Goal: Task Accomplishment & Management: Complete application form

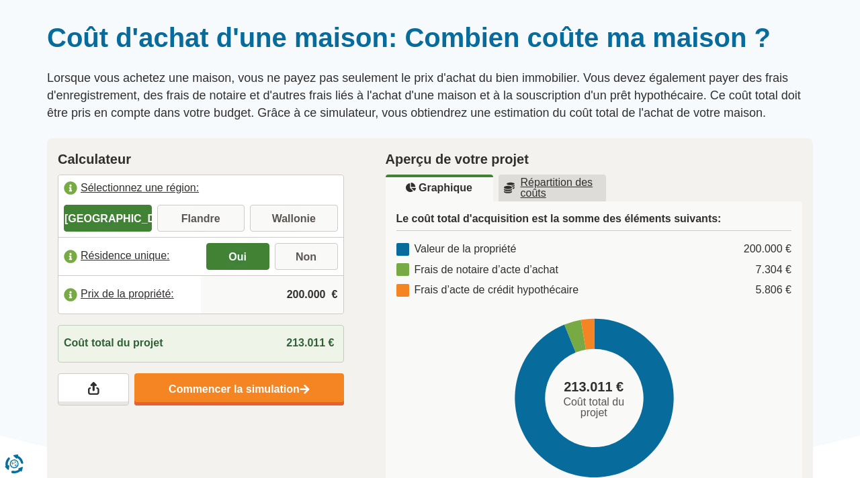
scroll to position [114, 0]
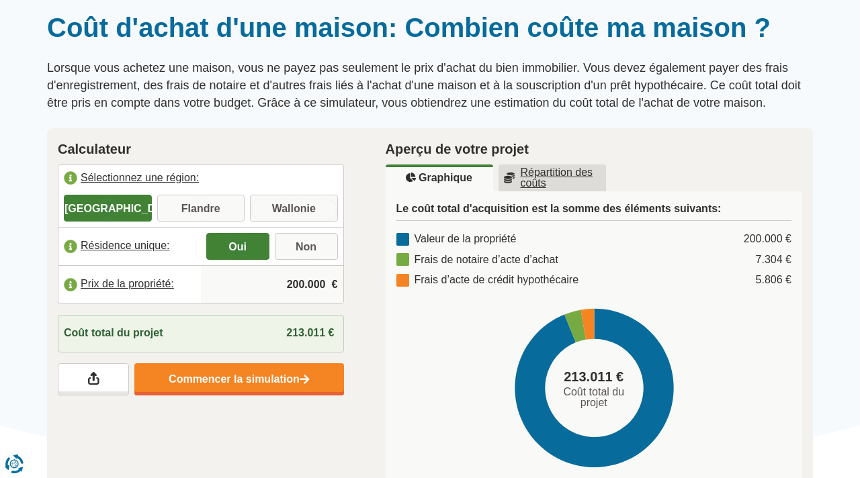
click at [275, 206] on input "Wallonie" at bounding box center [294, 210] width 88 height 24
radio input "true"
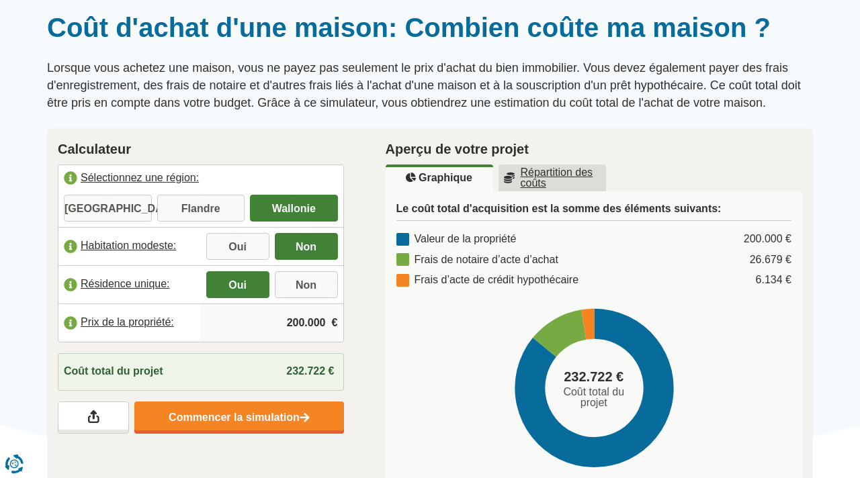
click at [298, 286] on input "Non" at bounding box center [306, 286] width 63 height 24
radio input "true"
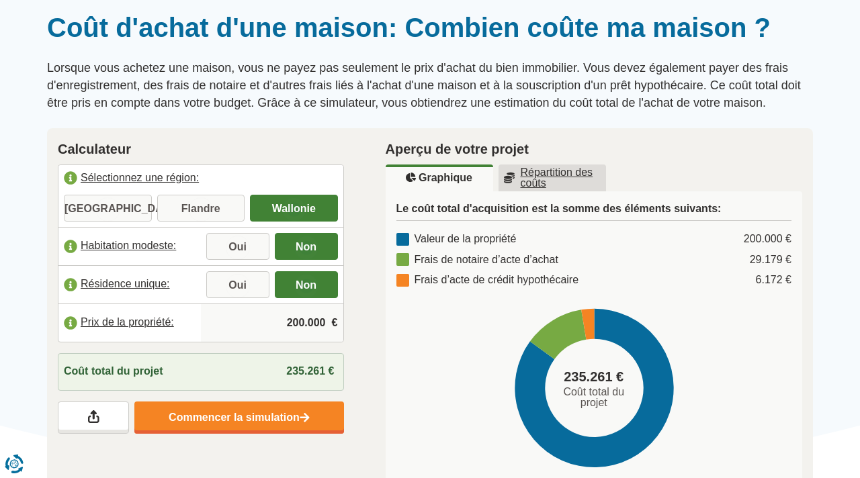
click at [304, 324] on input "200.000" at bounding box center [272, 323] width 132 height 36
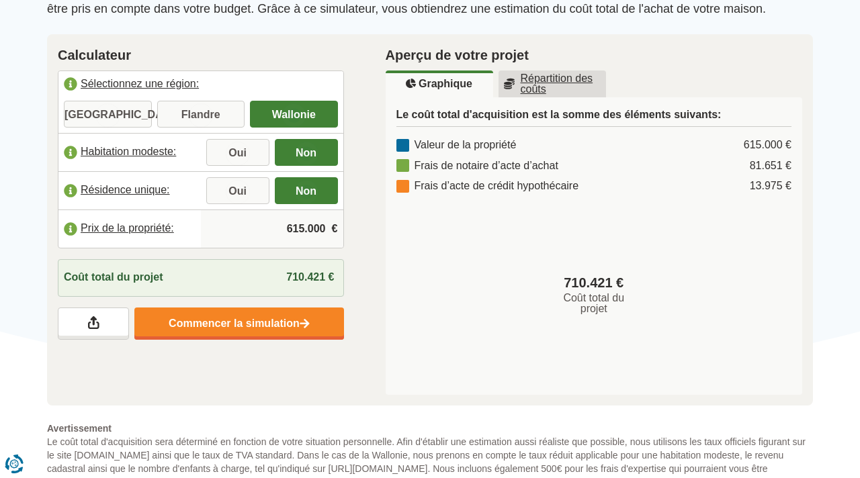
scroll to position [224, 0]
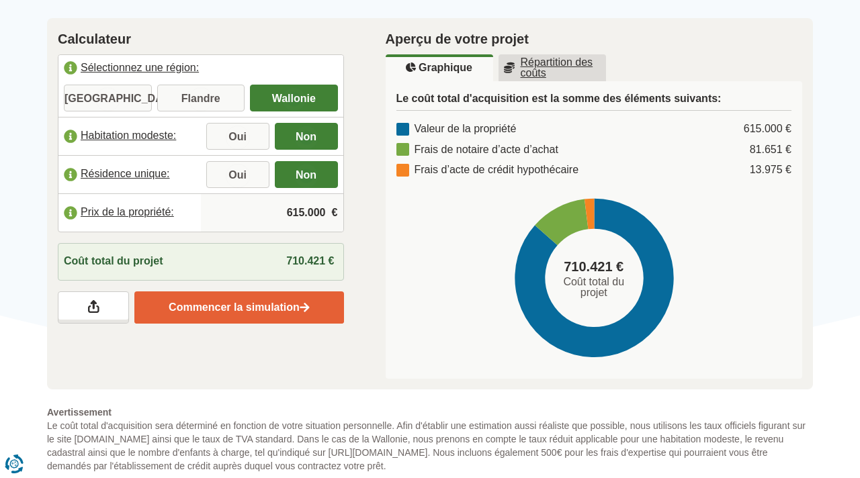
type input "615.000"
click at [224, 302] on link "Commencer la simulation" at bounding box center [238, 308] width 209 height 32
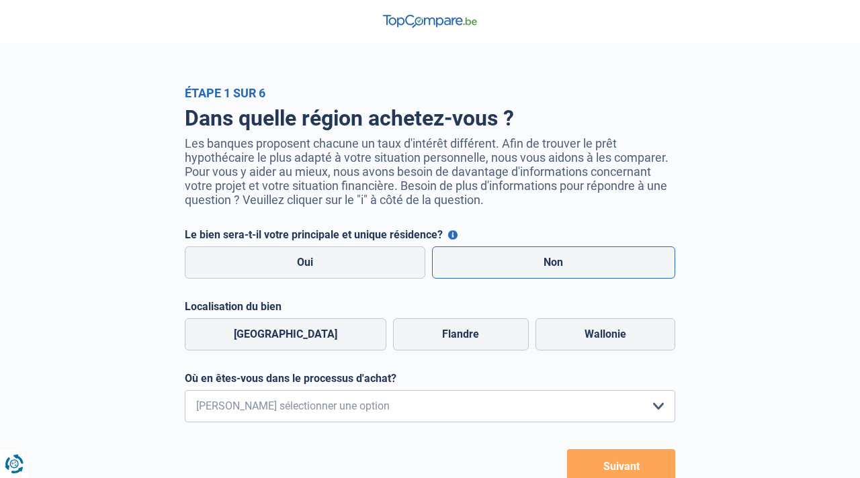
click at [511, 252] on label "Non" at bounding box center [554, 263] width 244 height 32
click at [511, 252] on input "Non" at bounding box center [554, 263] width 244 height 32
radio input "true"
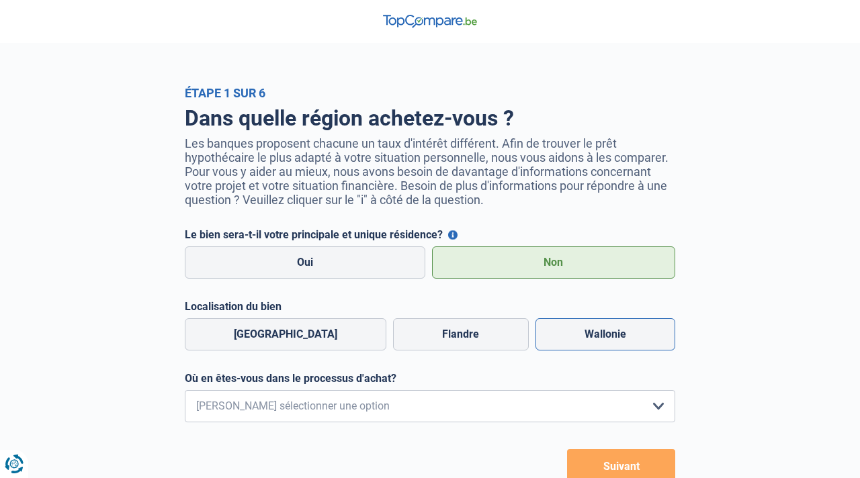
click at [569, 333] on label "Wallonie" at bounding box center [605, 334] width 140 height 32
click at [569, 333] on input "Wallonie" at bounding box center [605, 334] width 140 height 32
radio input "true"
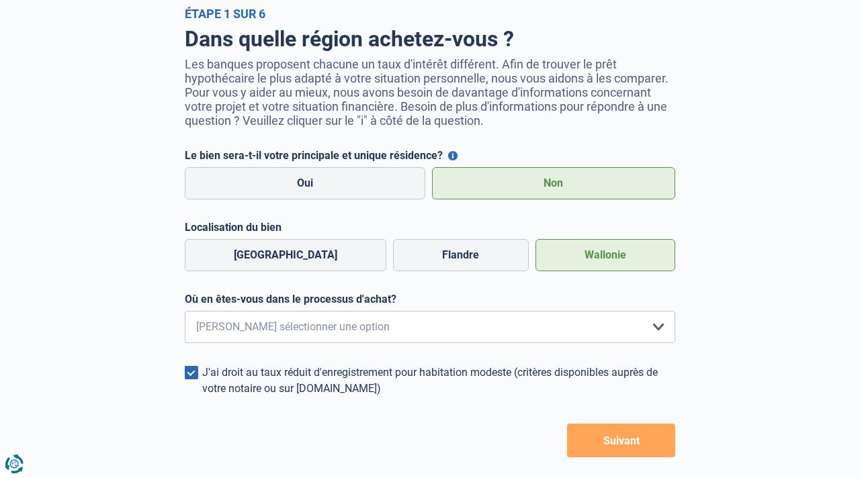
scroll to position [129, 0]
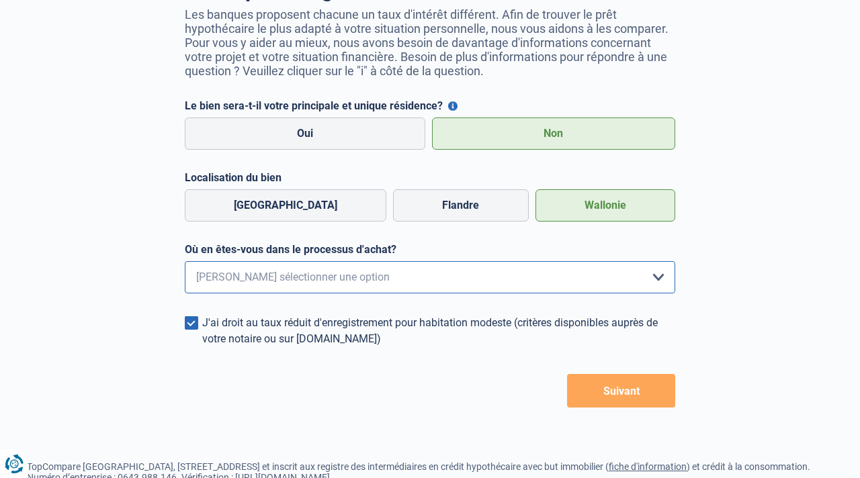
click at [552, 268] on select "Je me renseigne juste car je n'ai pas de projet d'achat concret actuellement Je…" at bounding box center [430, 277] width 490 height 32
select select "1c"
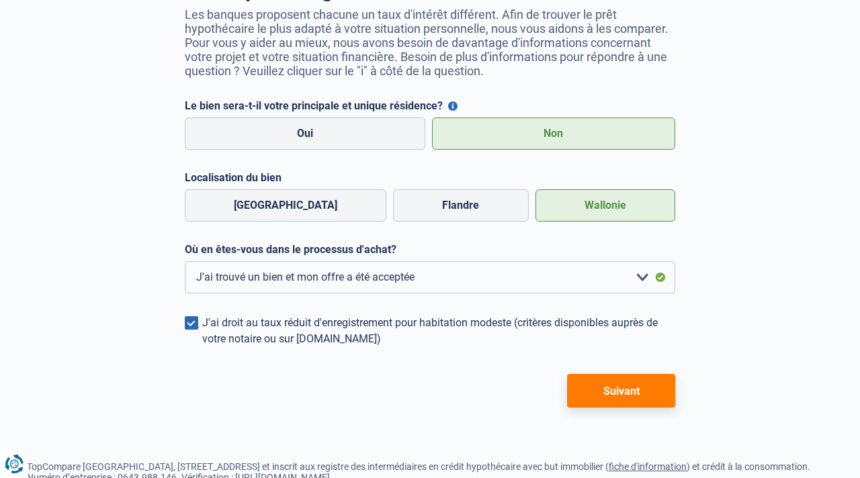
click at [191, 324] on span at bounding box center [191, 322] width 13 height 13
click at [202, 347] on input "J'ai droit au taux réduit d'enregistrement pour habitation modeste (critères di…" at bounding box center [202, 347] width 0 height 0
click at [594, 387] on button "Suivant" at bounding box center [621, 391] width 108 height 34
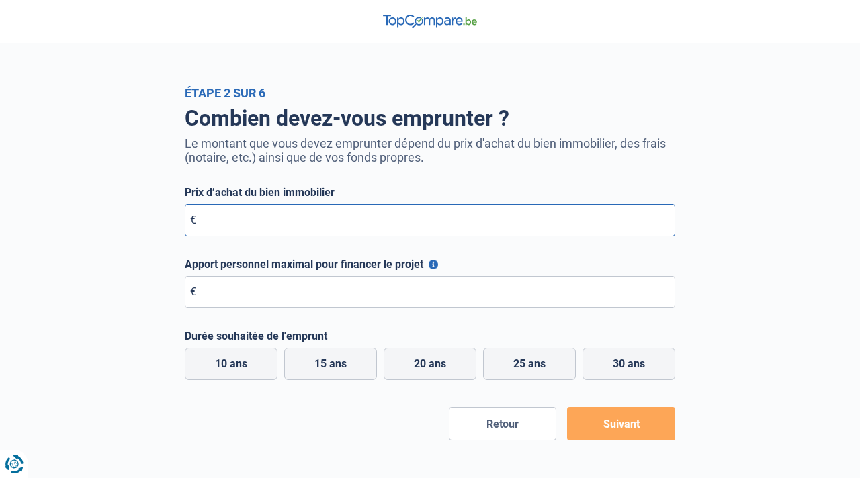
click at [275, 223] on input "Prix d’achat du bien immobilier" at bounding box center [430, 220] width 490 height 32
type input "615.000"
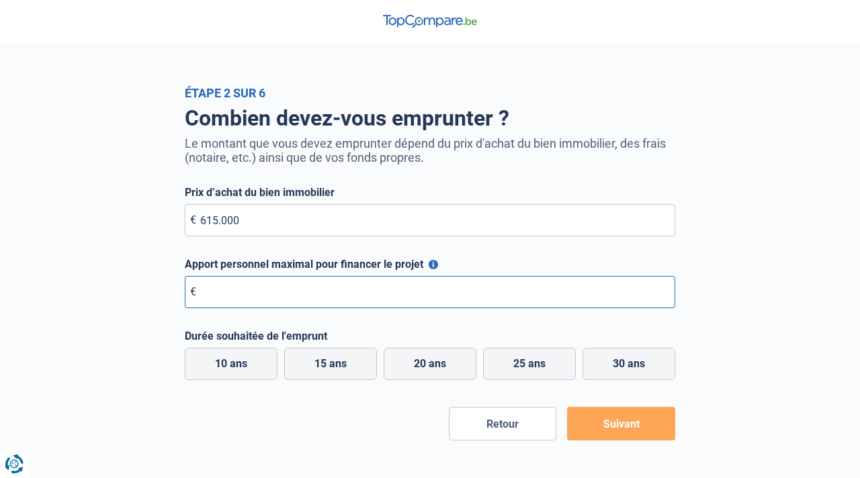
click at [257, 296] on input "Apport personnel maximal pour financer le projet" at bounding box center [430, 292] width 490 height 32
type input "208.000"
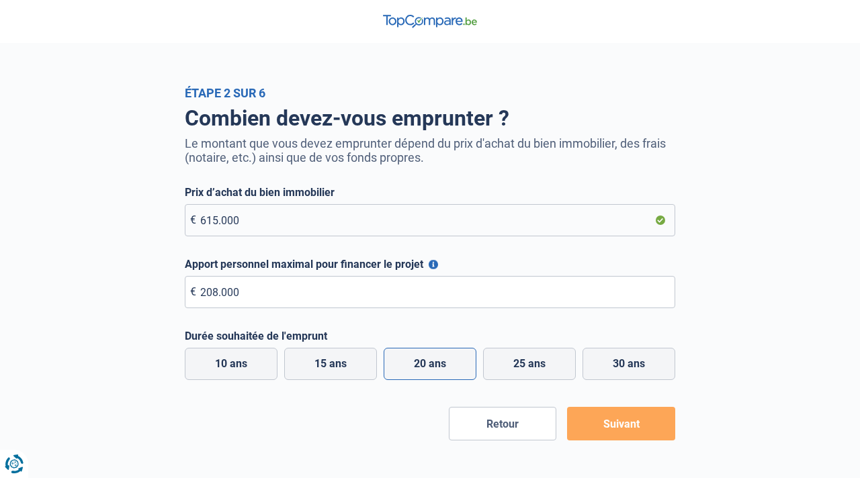
click at [432, 367] on label "20 ans" at bounding box center [430, 364] width 93 height 32
click at [432, 367] on input "20 ans" at bounding box center [430, 364] width 93 height 32
radio input "true"
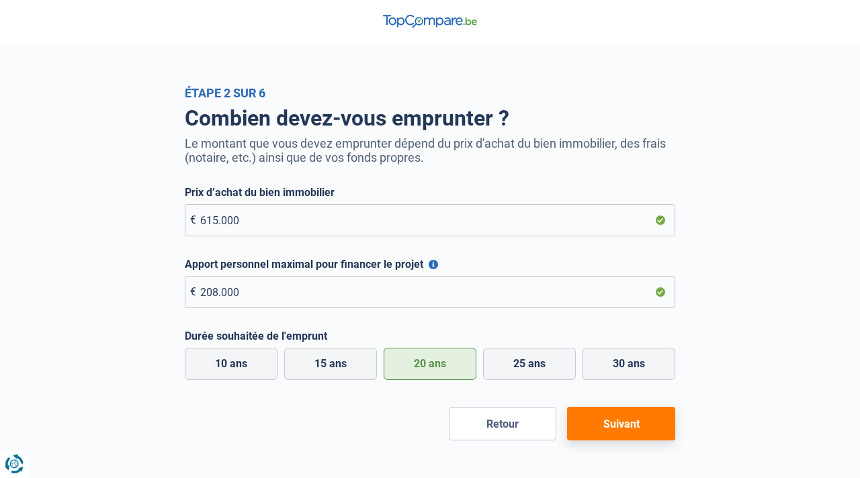
click at [580, 428] on button "Suivant" at bounding box center [621, 424] width 108 height 34
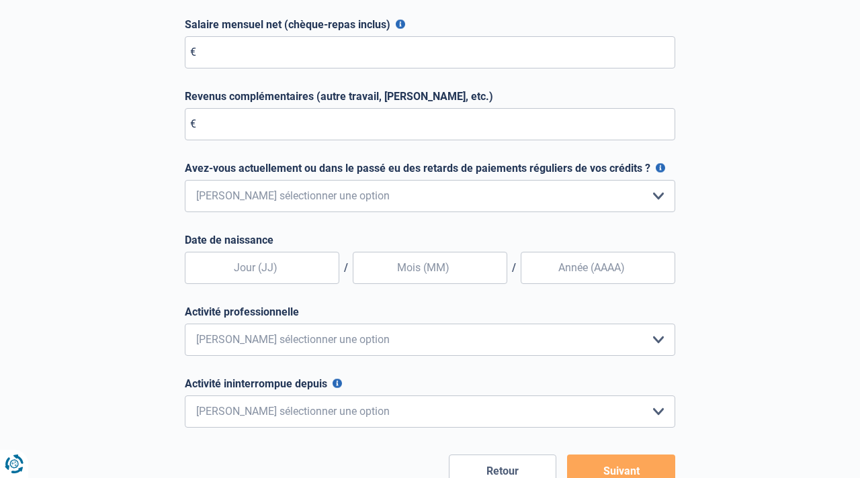
scroll to position [471, 0]
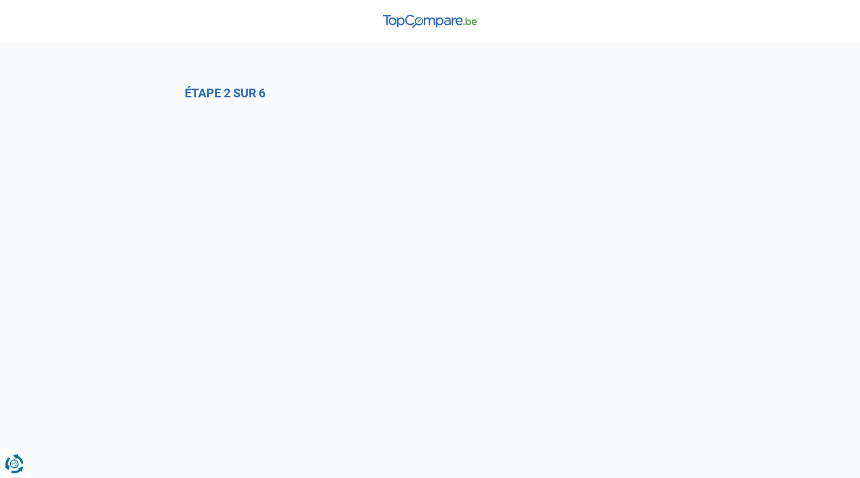
select select "1c"
